Goal: Task Accomplishment & Management: Use online tool/utility

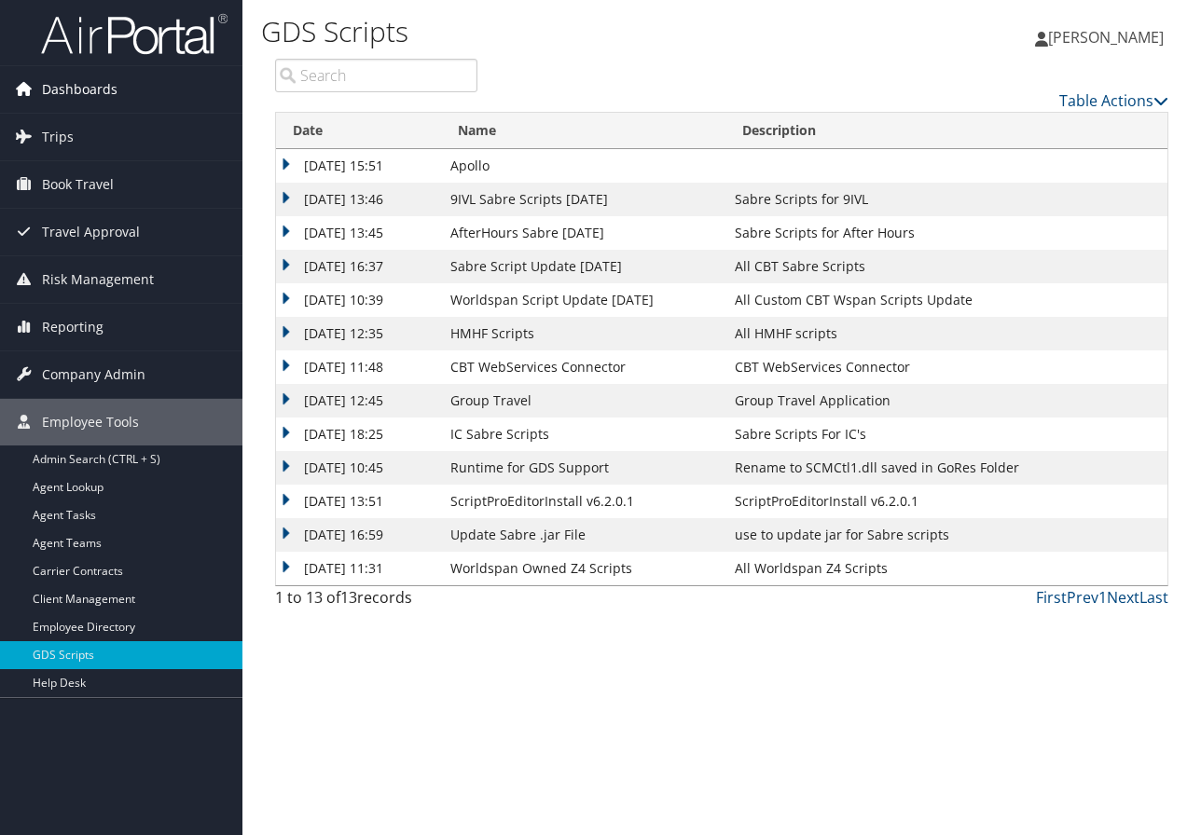
click at [95, 87] on span "Dashboards" at bounding box center [80, 89] width 76 height 47
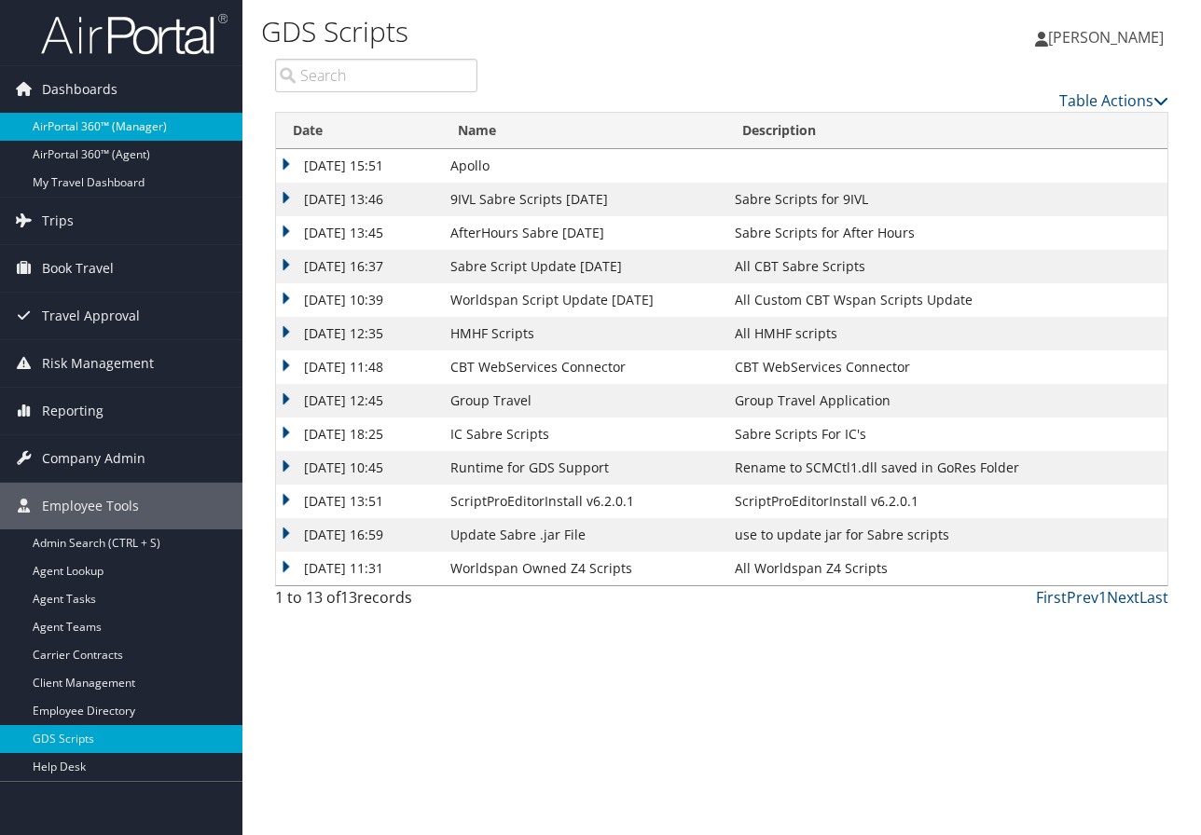
click at [114, 124] on link "AirPortal 360™ (Manager)" at bounding box center [121, 127] width 242 height 28
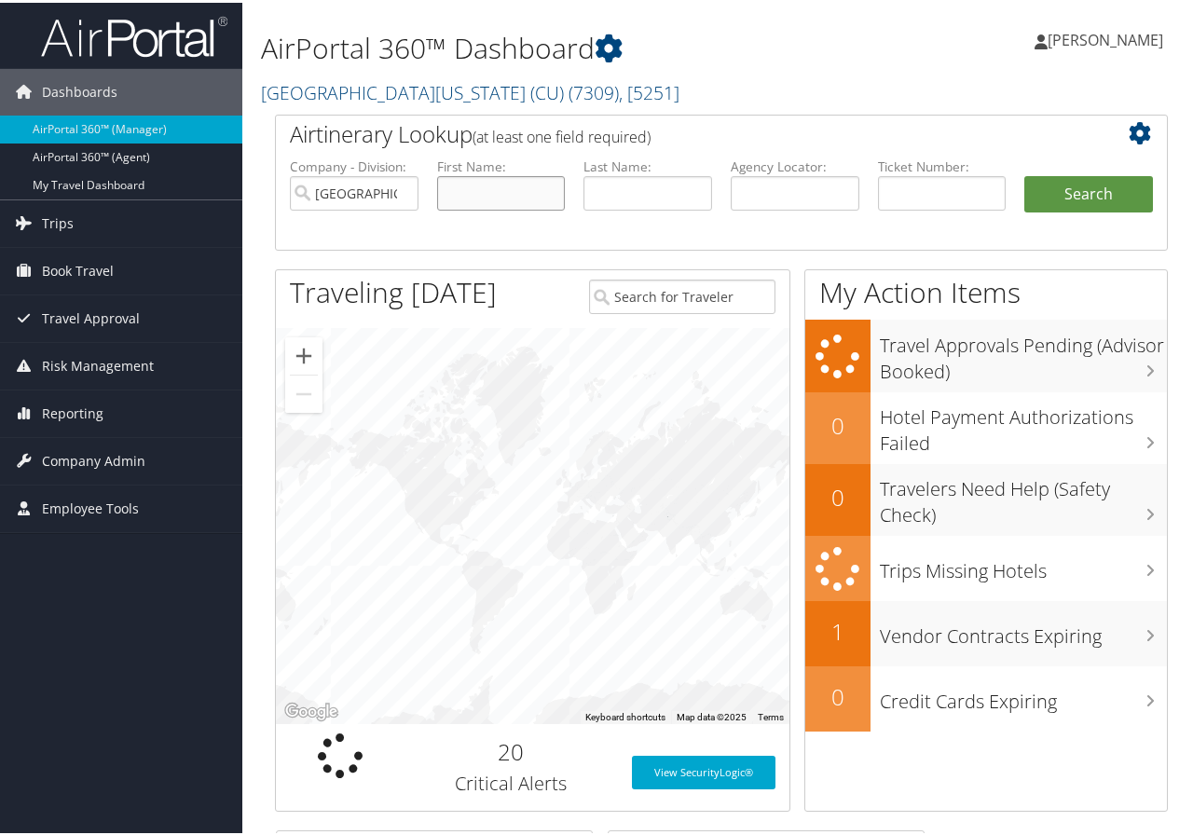
click at [466, 186] on input "text" at bounding box center [501, 190] width 129 height 34
type input "ravinder"
type input "singh"
click at [1078, 172] on ul "Company - Division: University of Colorado (CU) First Name: ravinder Last Name:…" at bounding box center [722, 201] width 882 height 93
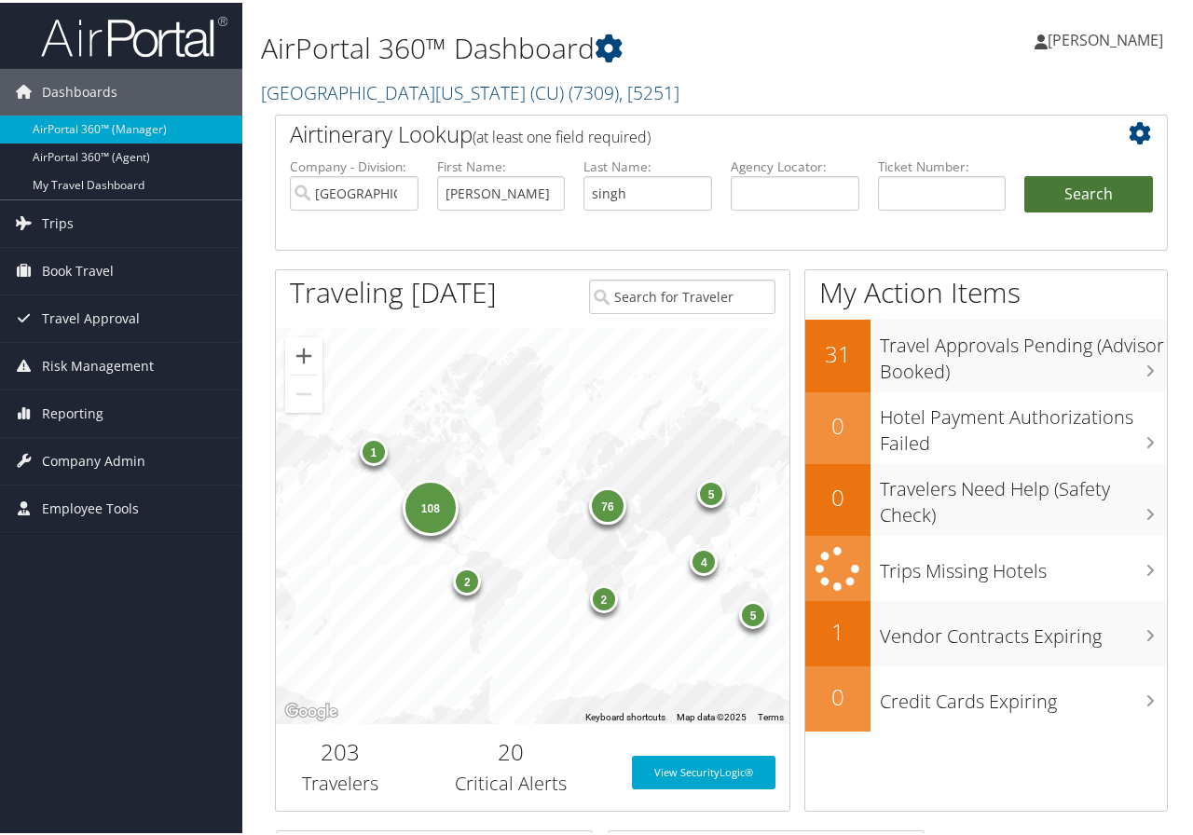
click at [1077, 189] on button "Search" at bounding box center [1089, 191] width 129 height 37
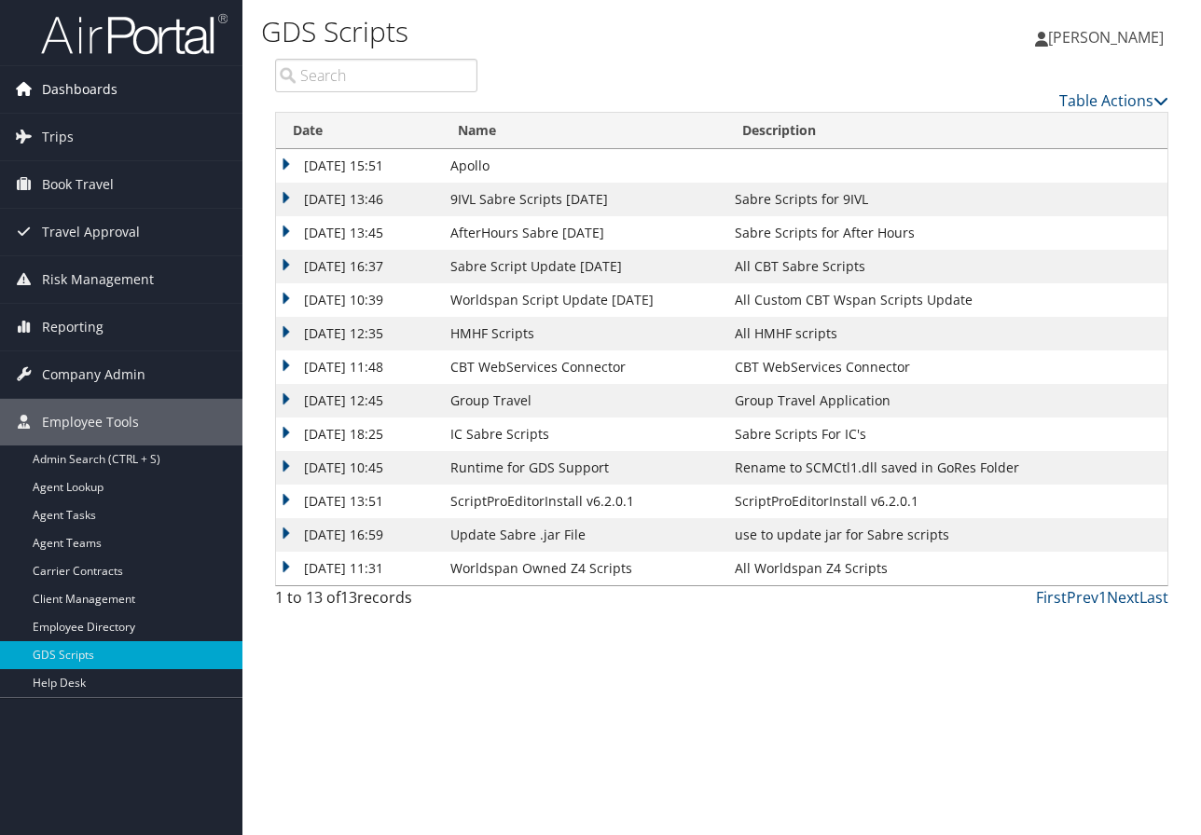
click at [118, 77] on link "Dashboards" at bounding box center [121, 89] width 242 height 47
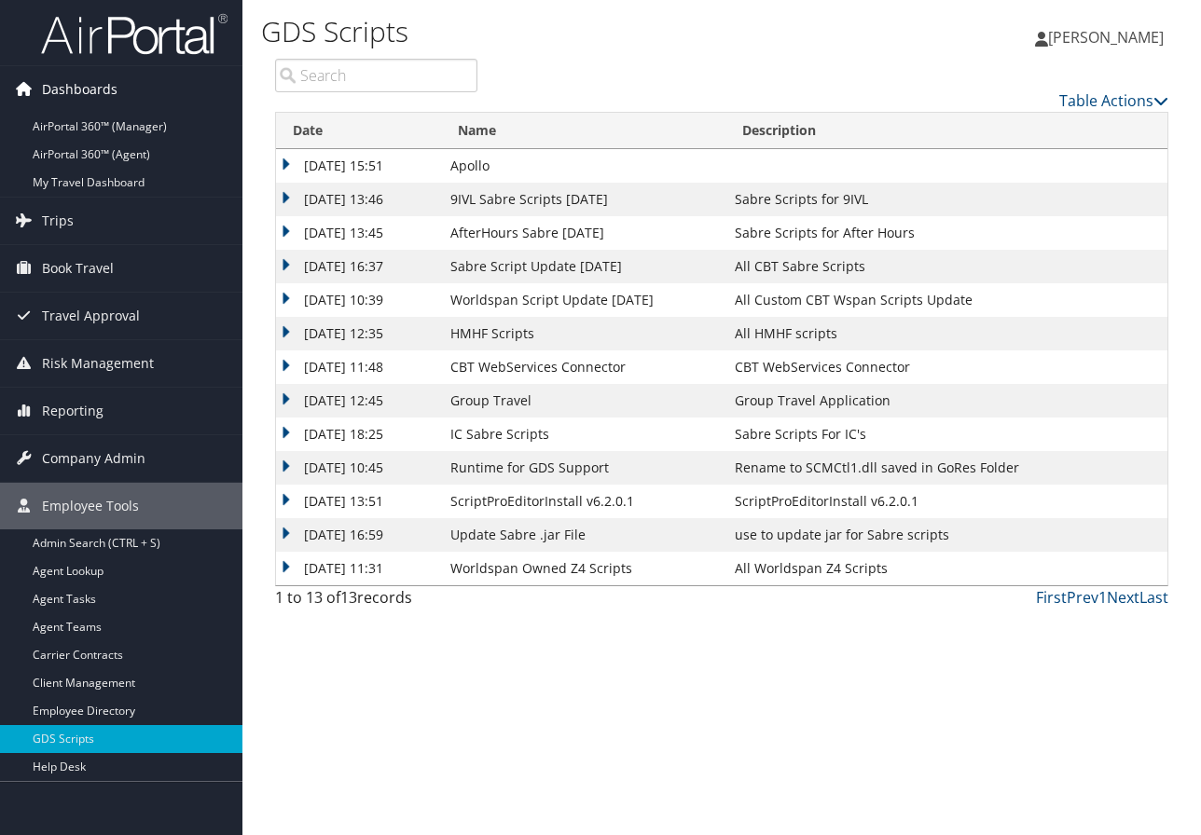
click at [118, 87] on link "Dashboards" at bounding box center [121, 89] width 242 height 47
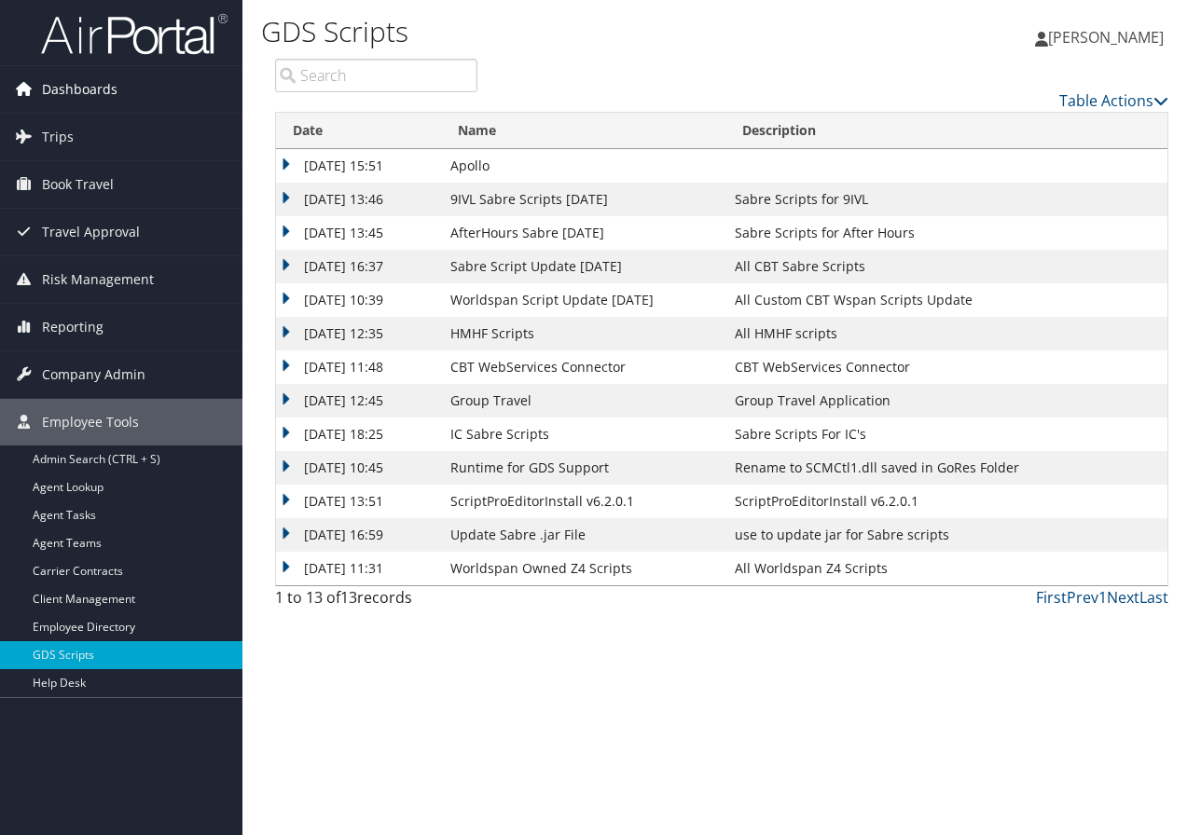
click at [112, 88] on span "Dashboards" at bounding box center [80, 89] width 76 height 47
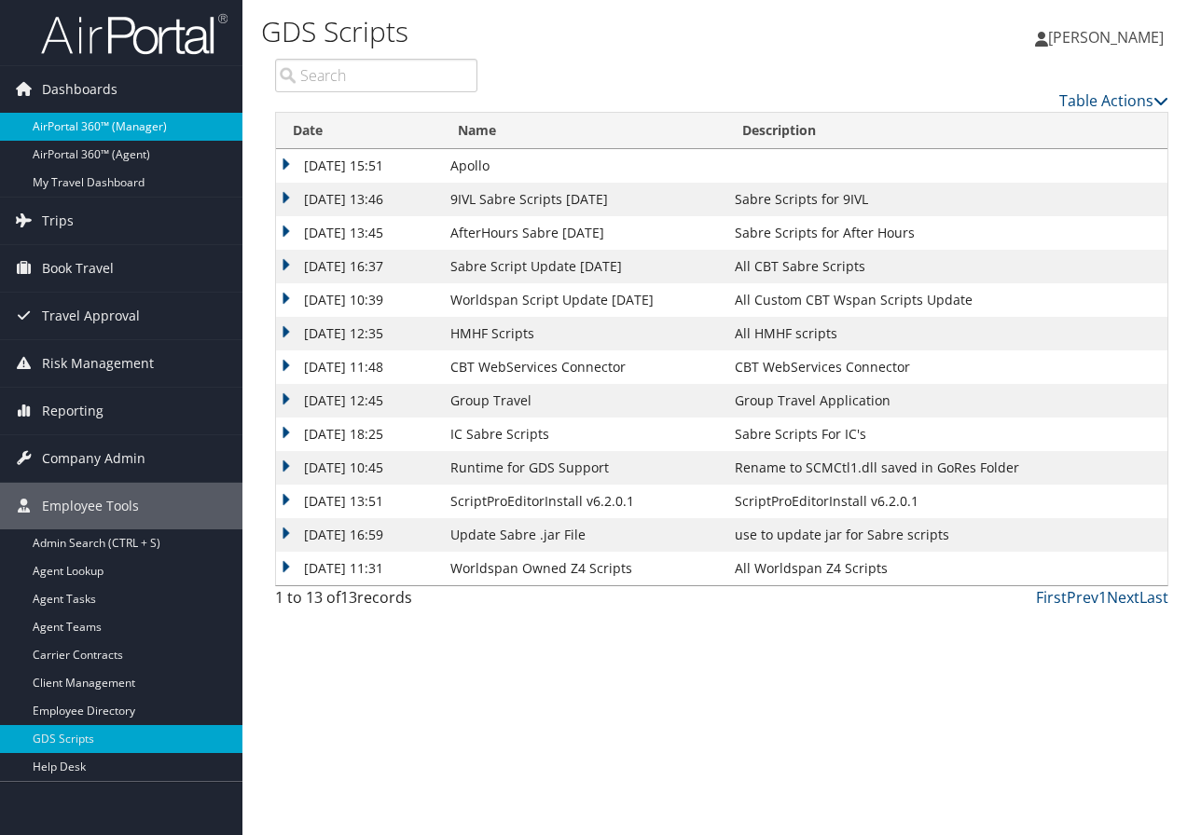
click at [136, 125] on link "AirPortal 360™ (Manager)" at bounding box center [121, 127] width 242 height 28
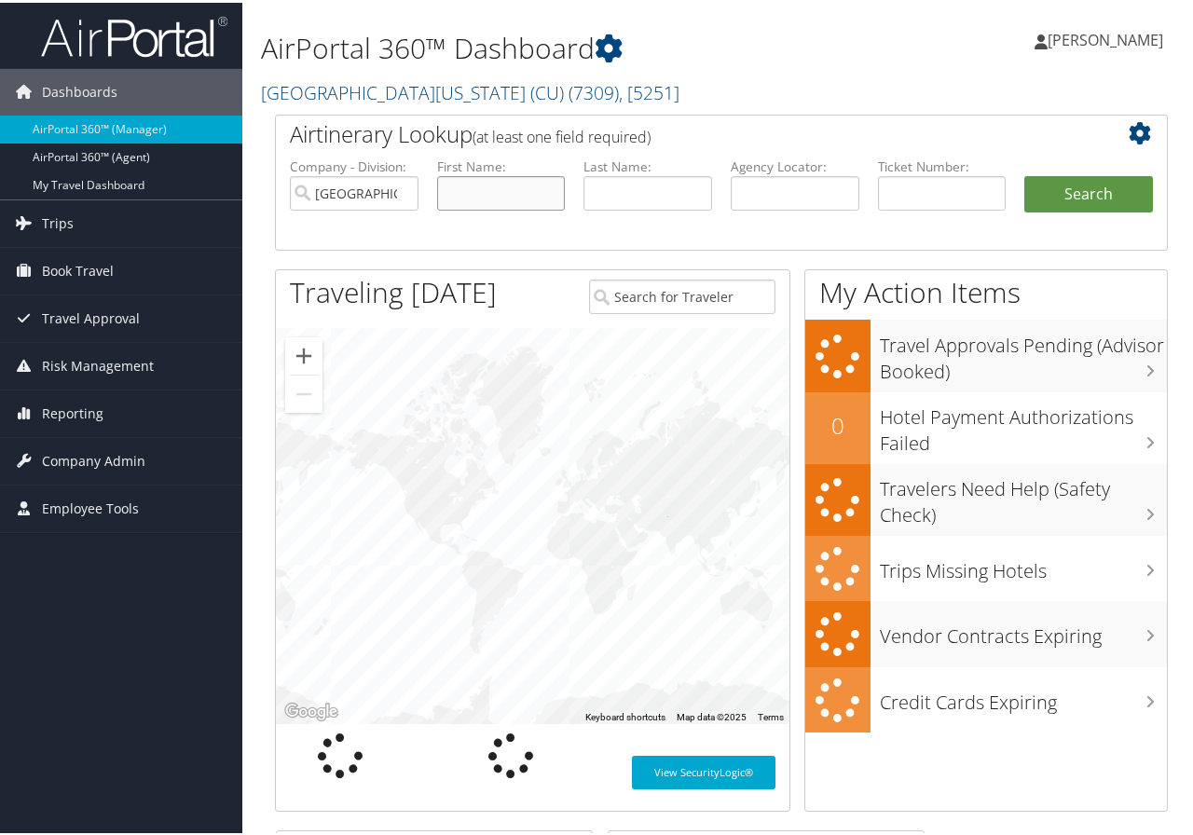
click at [475, 190] on input "text" at bounding box center [501, 190] width 129 height 34
type input "ravinder"
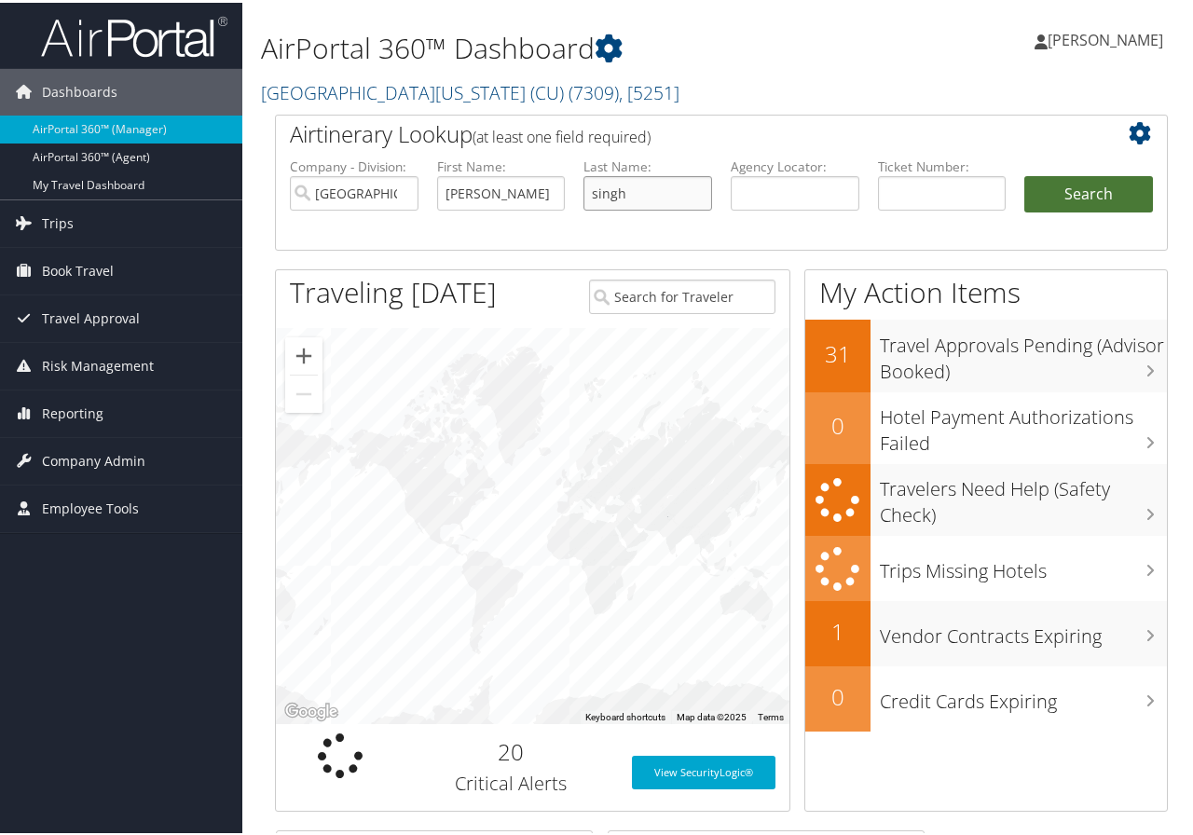
type input "singh"
click at [1069, 205] on button "Search" at bounding box center [1089, 191] width 129 height 37
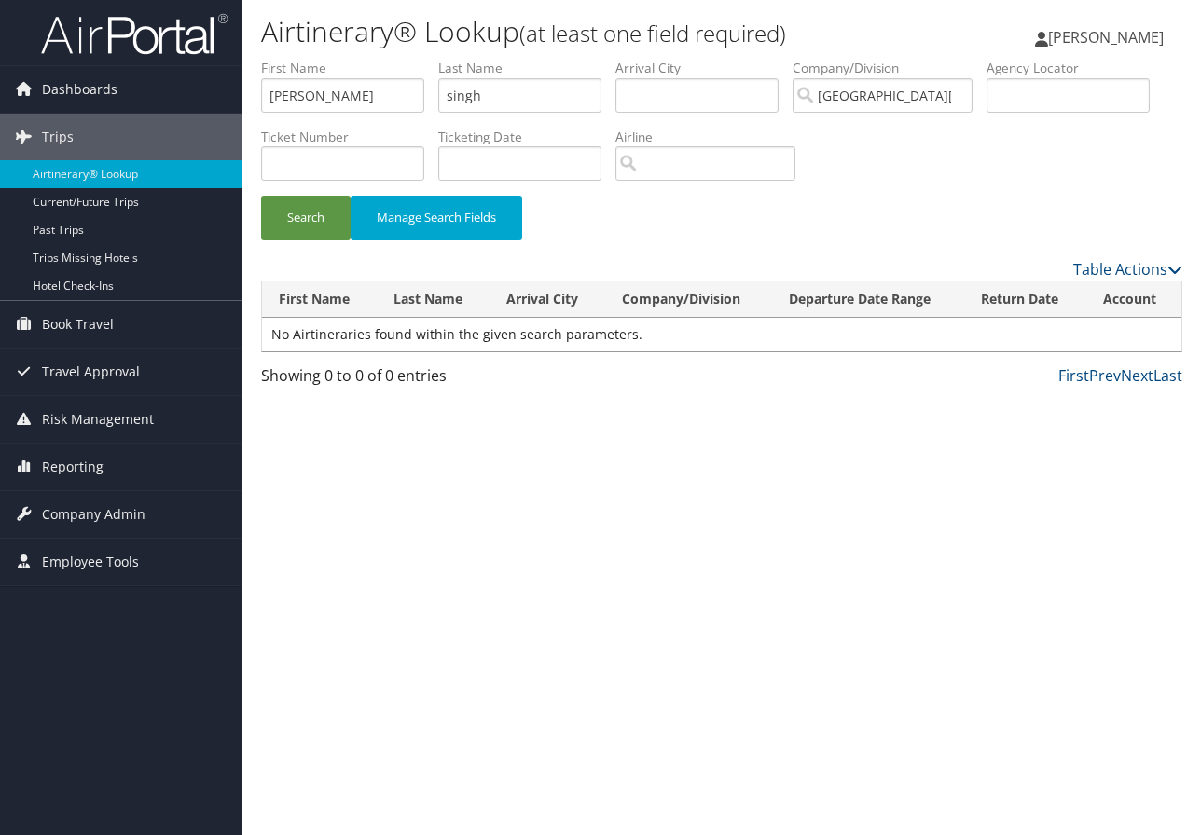
click at [1178, 499] on div "Airtinerary® Lookup (at least one field required) [PERSON_NAME] [PERSON_NAME] M…" at bounding box center [721, 417] width 958 height 835
click at [1069, 82] on input "text" at bounding box center [1067, 95] width 163 height 34
type input "cjd2n4"
click at [261, 196] on button "Search" at bounding box center [306, 218] width 90 height 44
click at [1170, 577] on div "Airtinerary® Lookup (at least one field required) Marie Larsen Marie Larsen My …" at bounding box center [721, 417] width 958 height 835
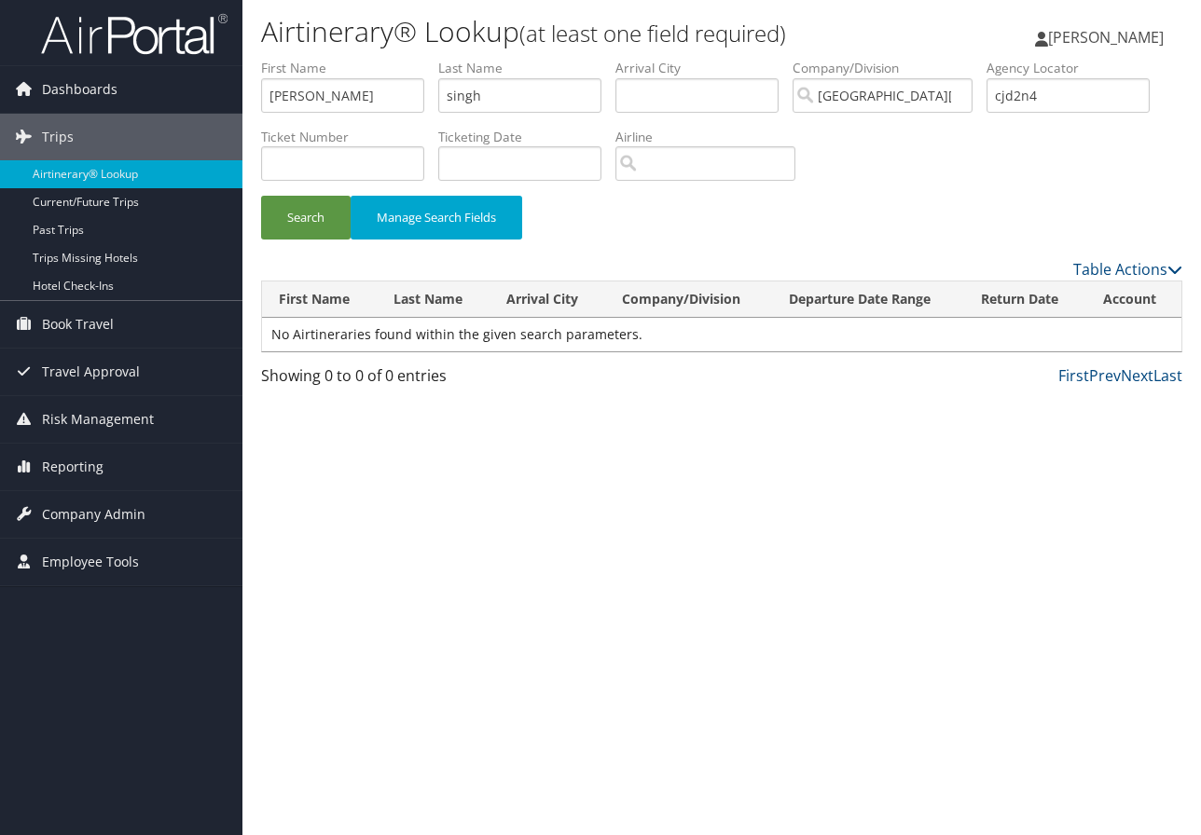
drag, startPoint x: 1199, startPoint y: 600, endPoint x: 984, endPoint y: 584, distance: 216.0
click at [1199, 600] on div "Airtinerary® Lookup (at least one field required) Marie Larsen Marie Larsen My …" at bounding box center [721, 417] width 958 height 835
click at [500, 88] on input "singh" at bounding box center [519, 95] width 163 height 34
type input "s"
click at [375, 89] on input "[PERSON_NAME]" at bounding box center [342, 95] width 163 height 34
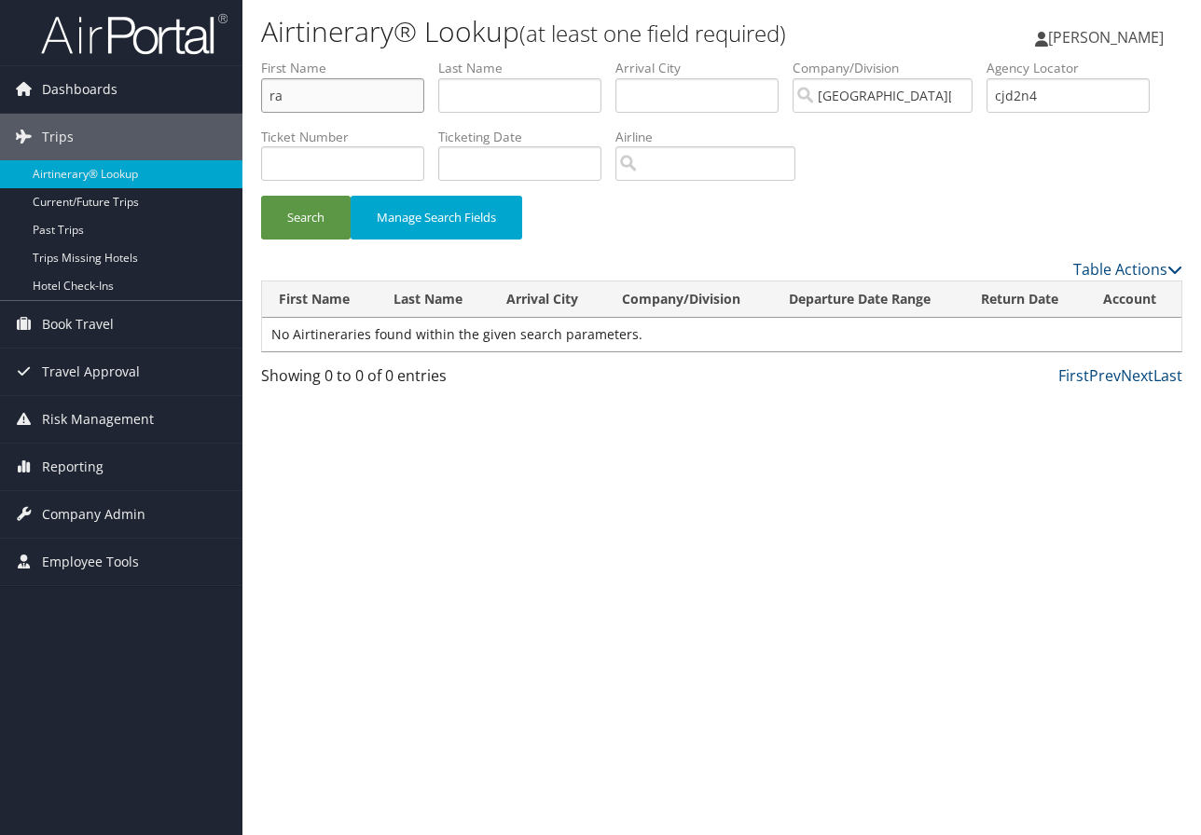
type input "r"
click at [485, 98] on input "text" at bounding box center [519, 95] width 163 height 34
type input "singh"
click at [320, 207] on button "Search" at bounding box center [306, 218] width 90 height 44
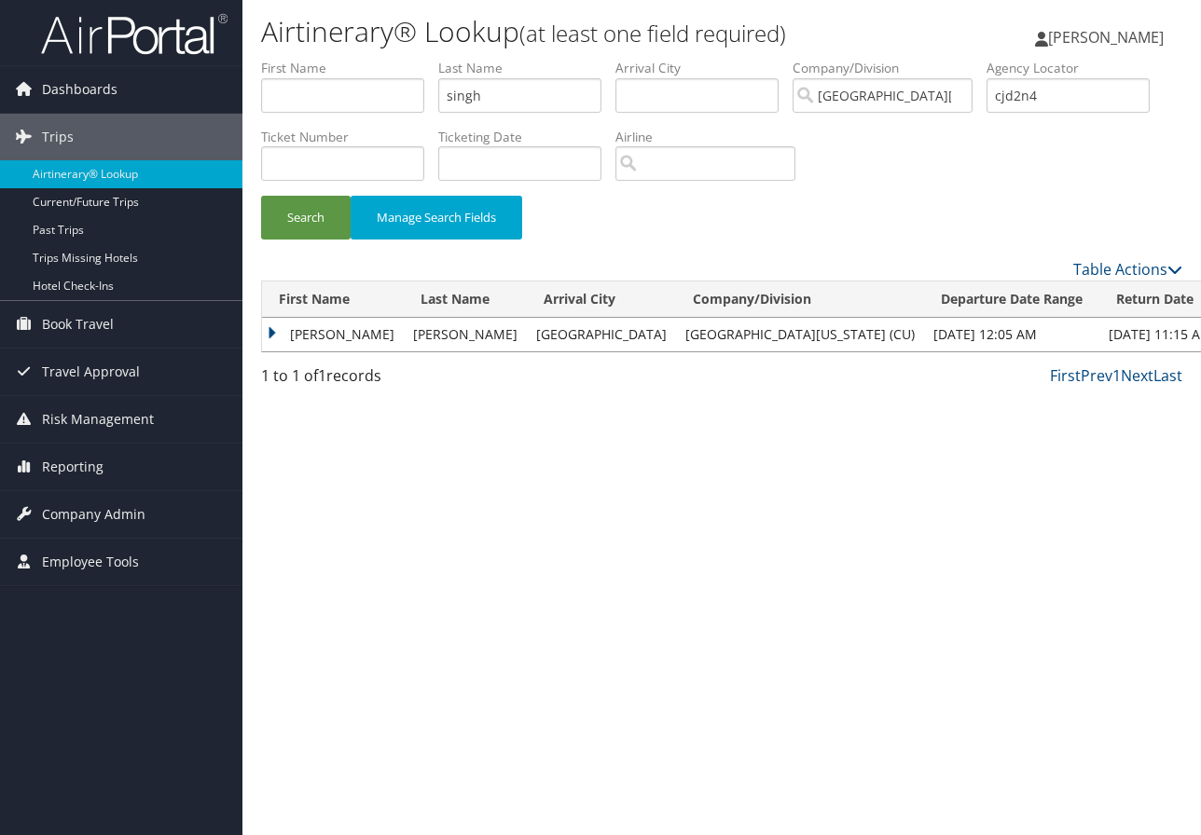
click at [326, 336] on td "[PERSON_NAME]" at bounding box center [333, 335] width 142 height 34
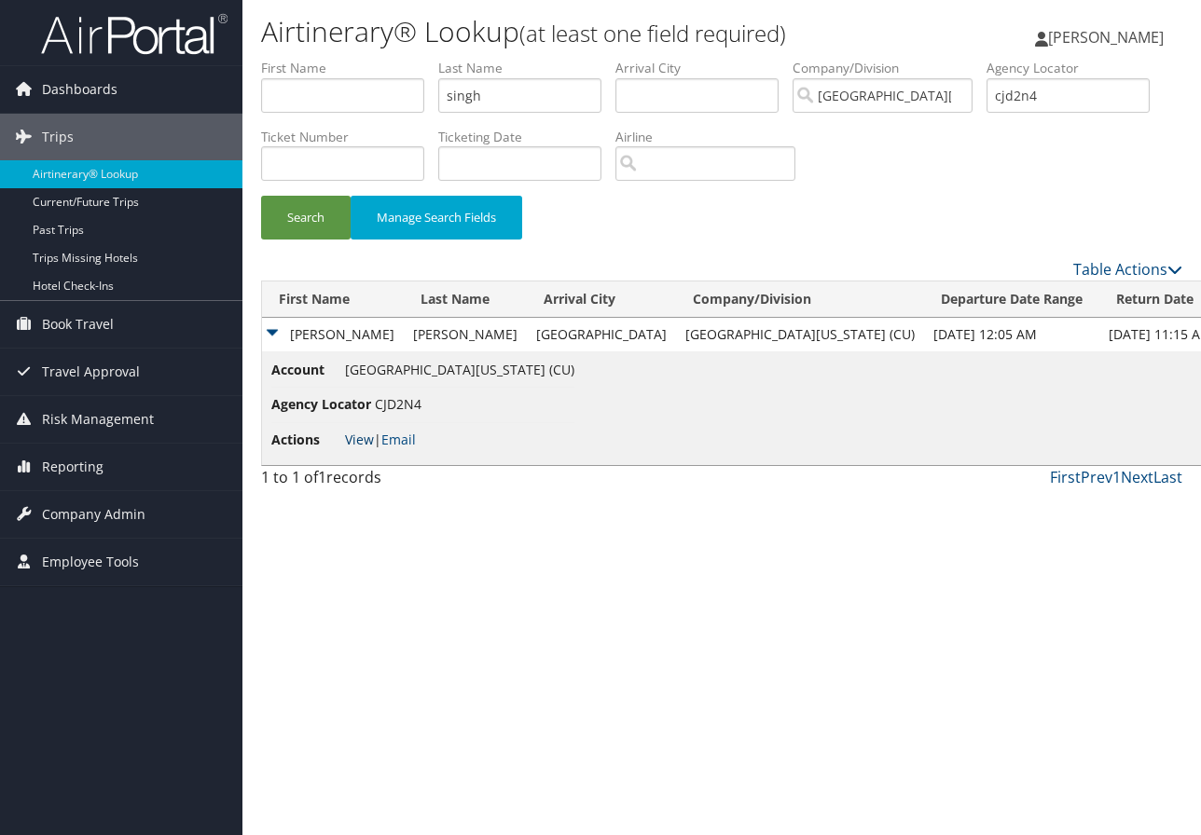
click at [367, 433] on link "View" at bounding box center [359, 440] width 29 height 18
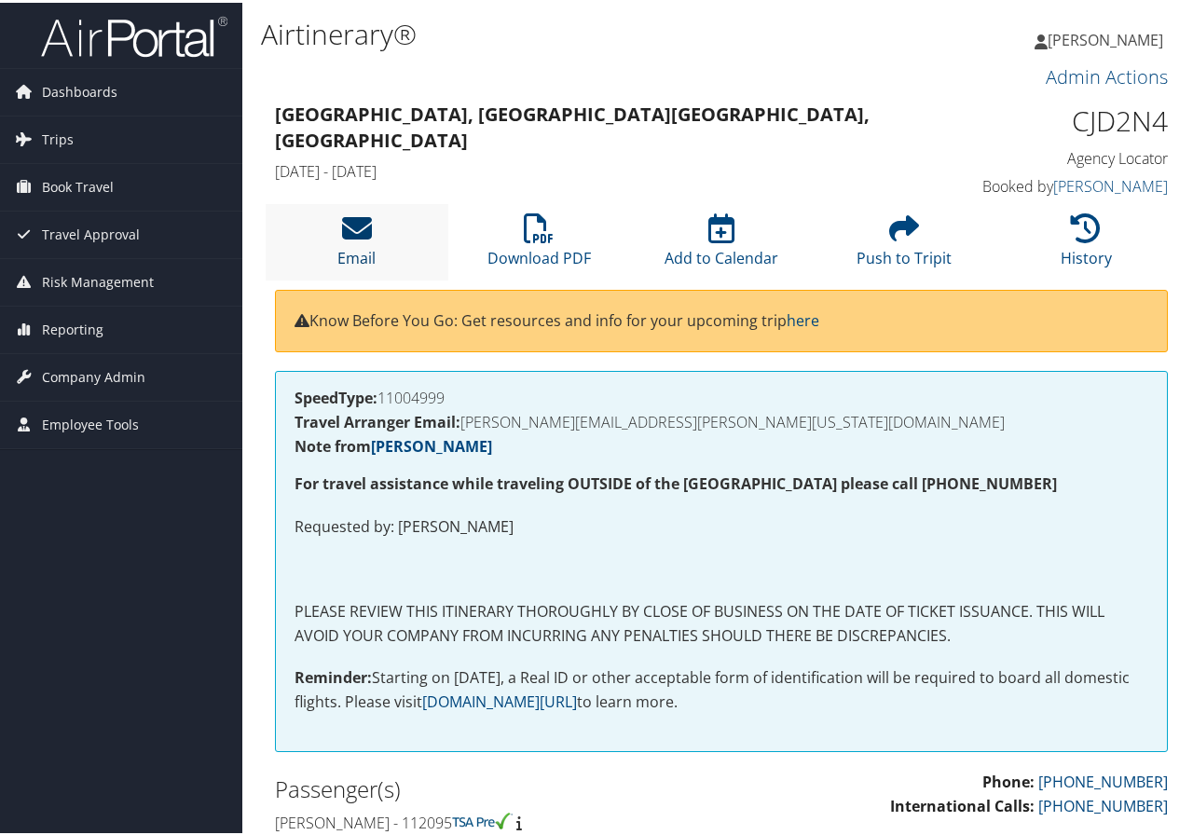
click at [365, 241] on icon at bounding box center [357, 226] width 30 height 30
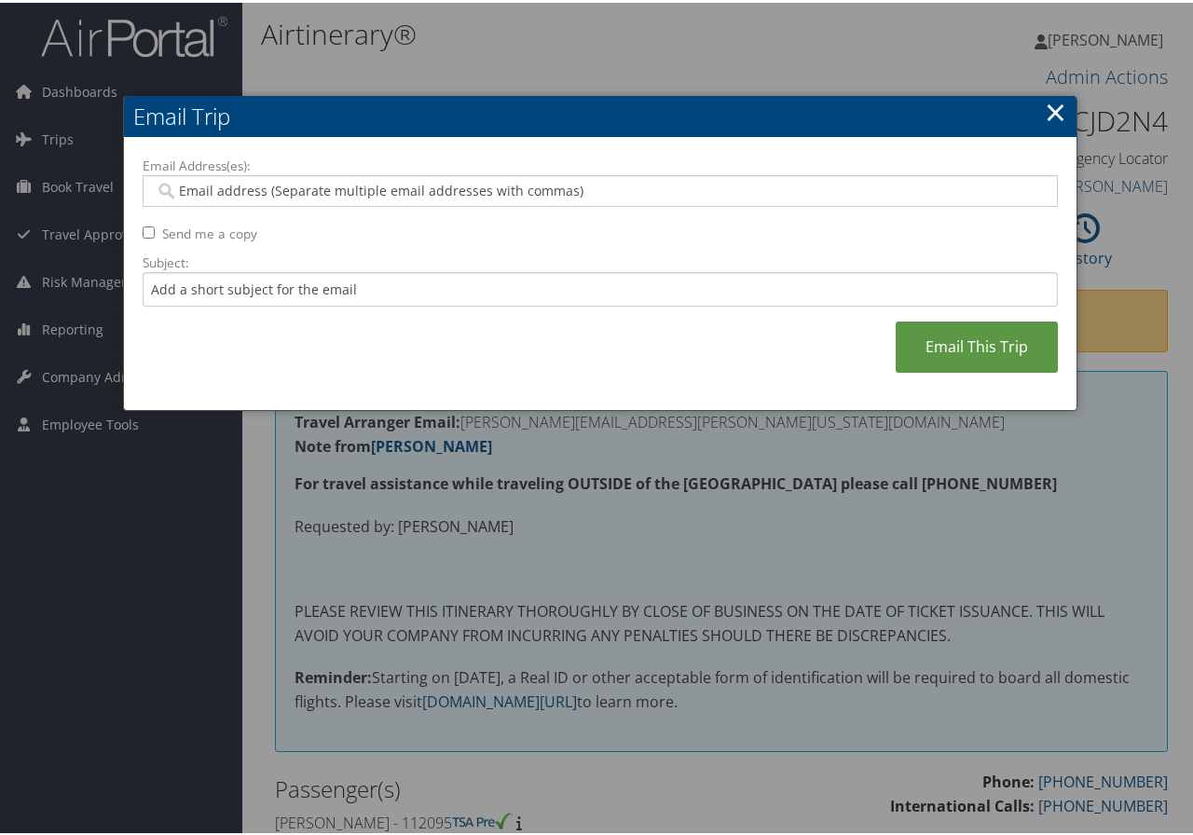
click at [229, 181] on input "Email Address(es):" at bounding box center [600, 188] width 890 height 19
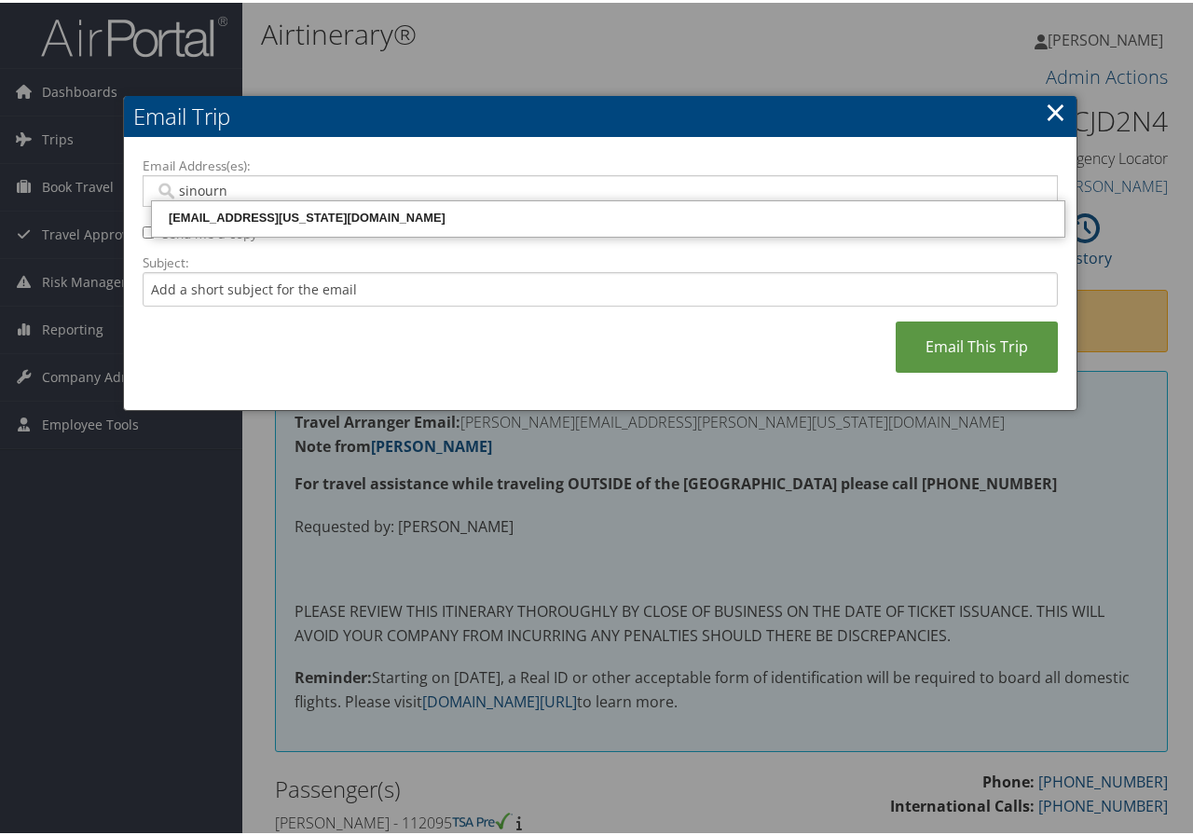
type input "sinourn."
click at [351, 213] on div "sinourn.sourn@colorado.edu" at bounding box center [608, 215] width 907 height 19
type input "sinourn.sourn@colorado.edu"
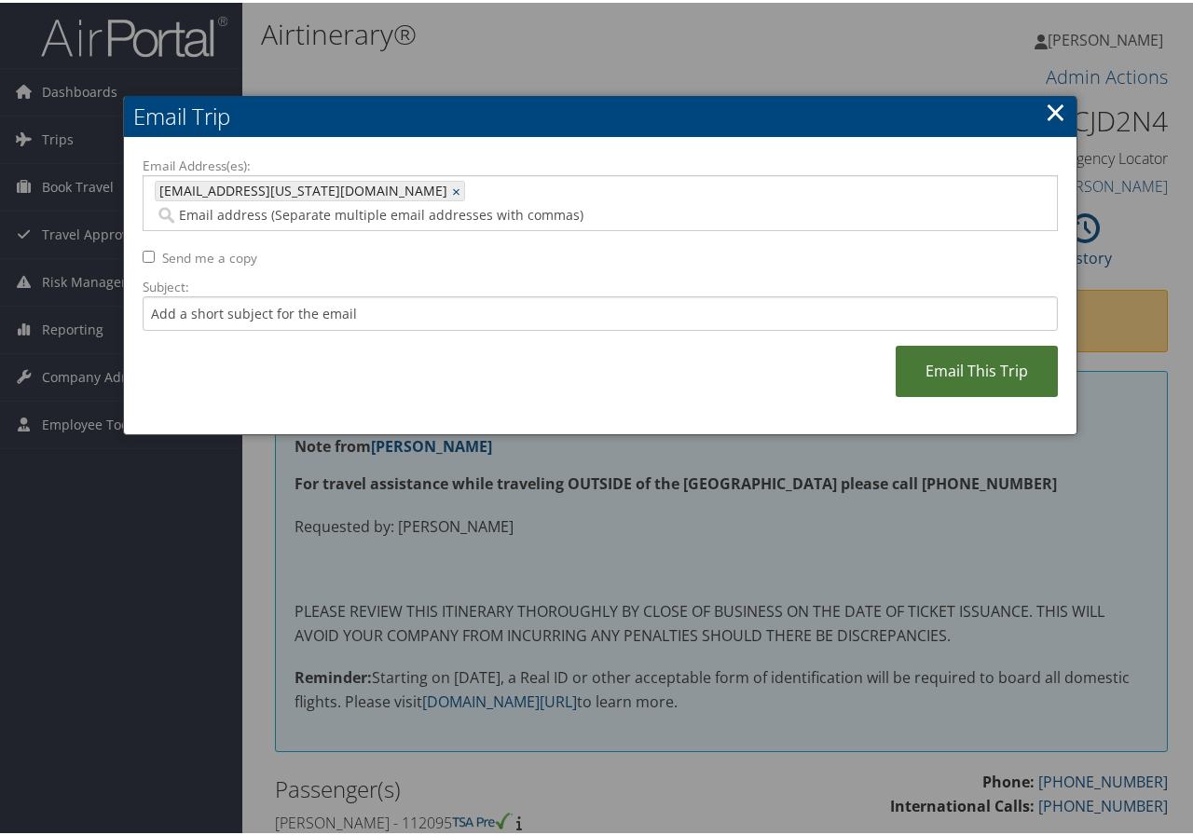
click at [1000, 343] on link "Email This Trip" at bounding box center [977, 368] width 162 height 51
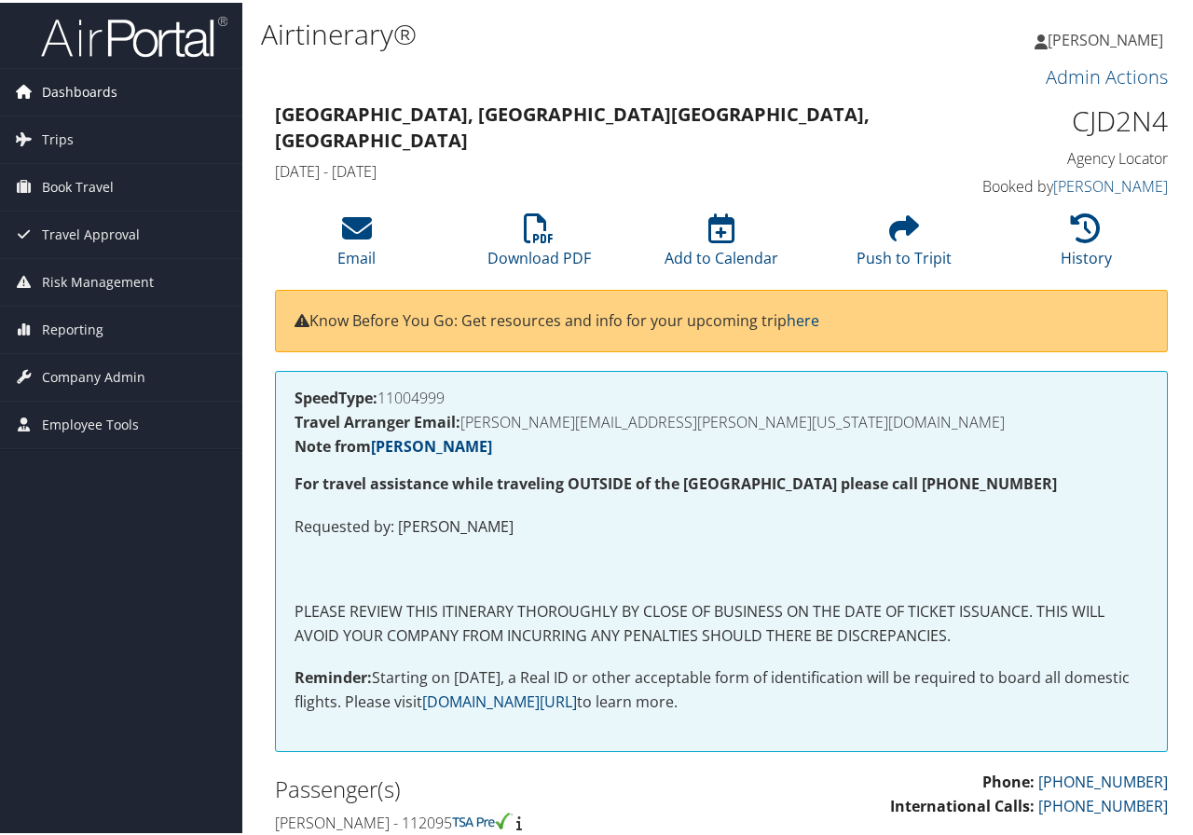
click at [106, 90] on span "Dashboards" at bounding box center [80, 89] width 76 height 47
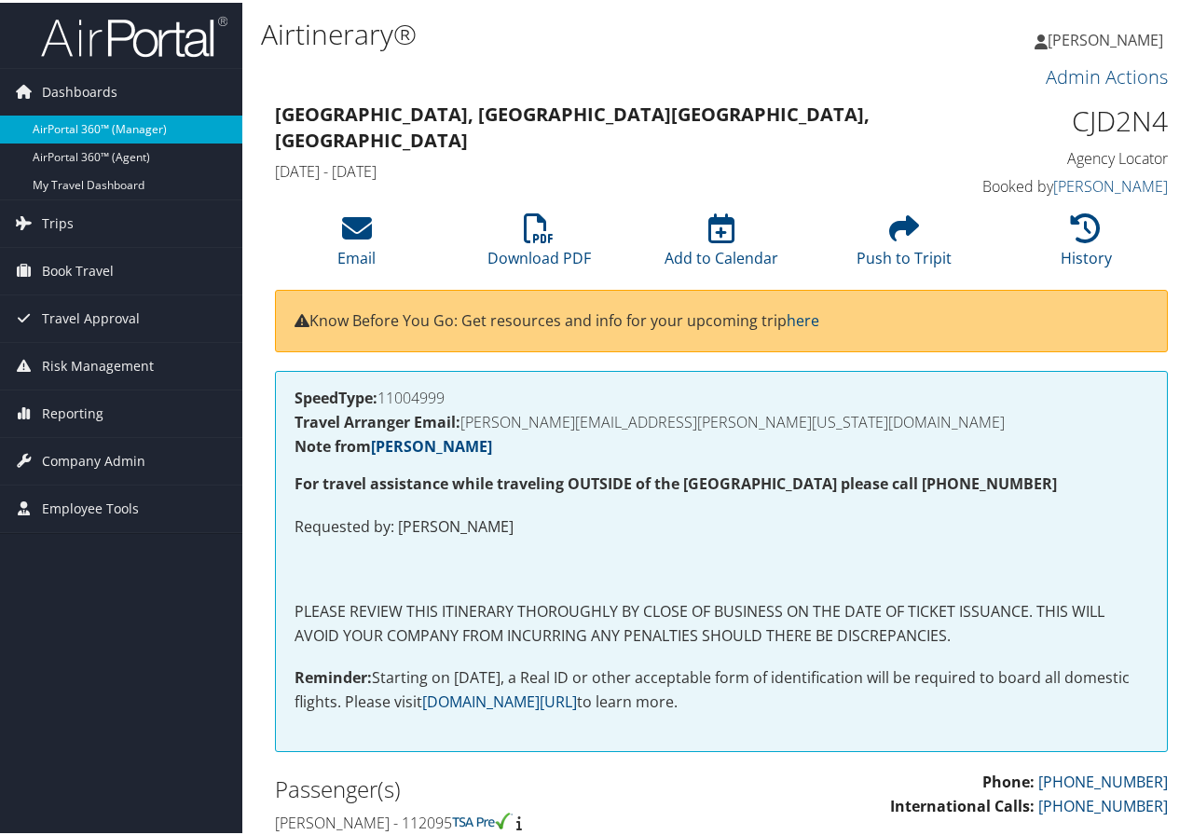
click at [121, 122] on link "AirPortal 360™ (Manager)" at bounding box center [121, 127] width 242 height 28
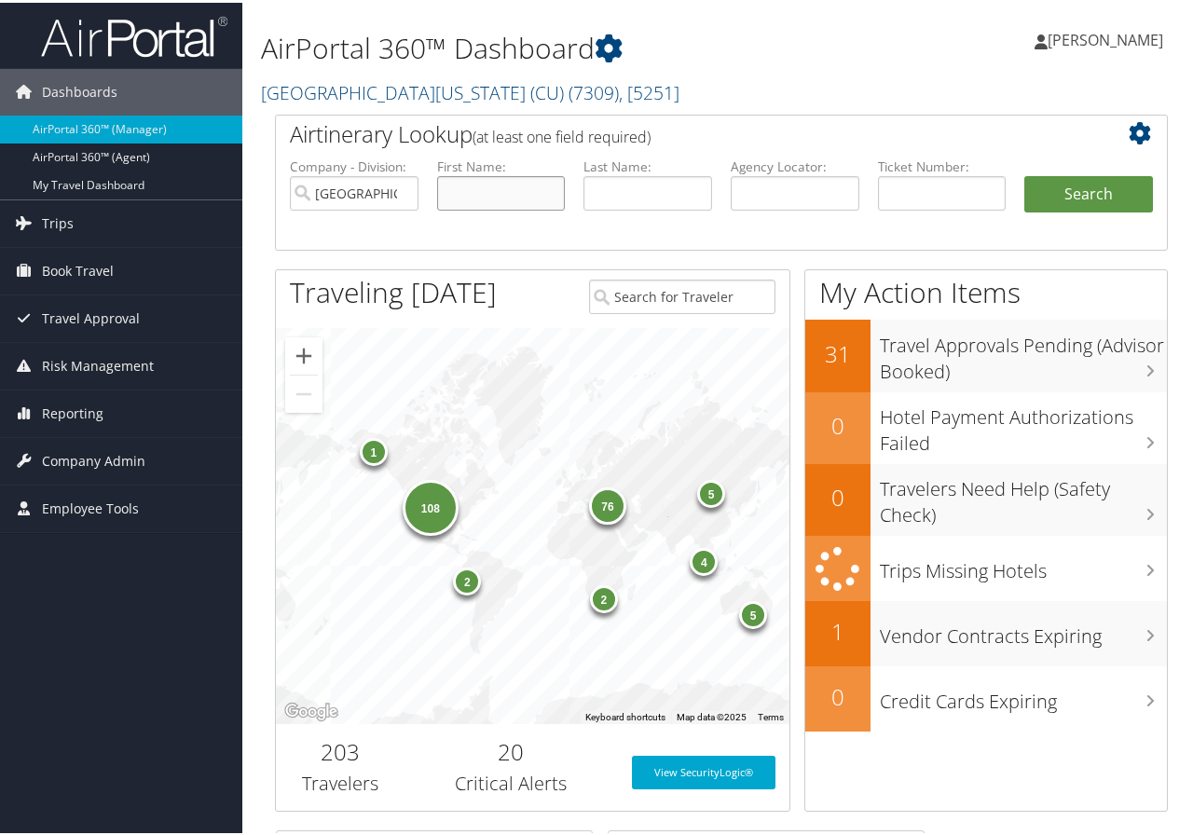
click at [491, 183] on input "text" at bounding box center [501, 190] width 129 height 34
type input "[PERSON_NAME]"
click at [1072, 188] on button "Search" at bounding box center [1089, 191] width 129 height 37
